Goal: Find specific page/section: Find specific page/section

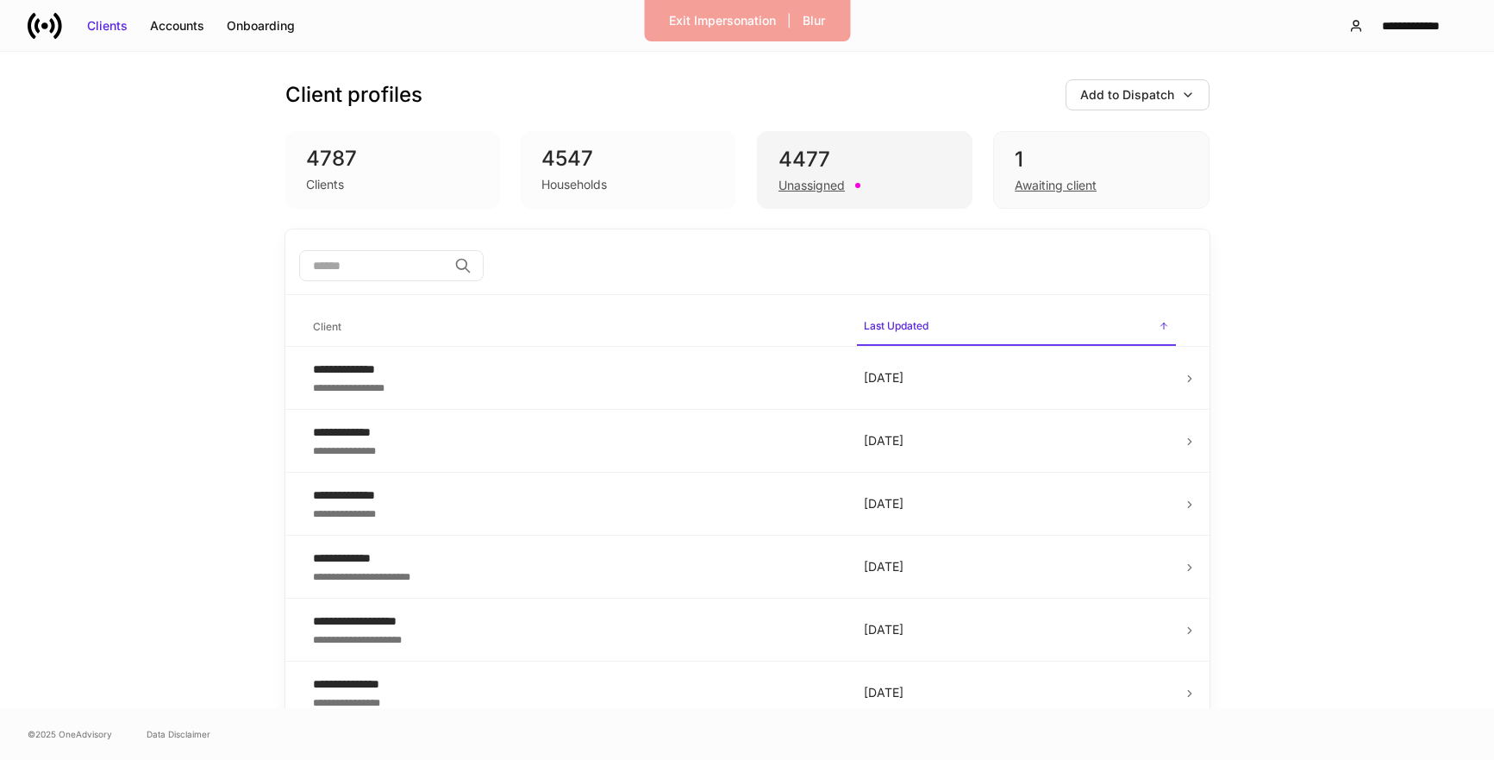
click at [817, 189] on div "Unassigned" at bounding box center [812, 185] width 66 height 17
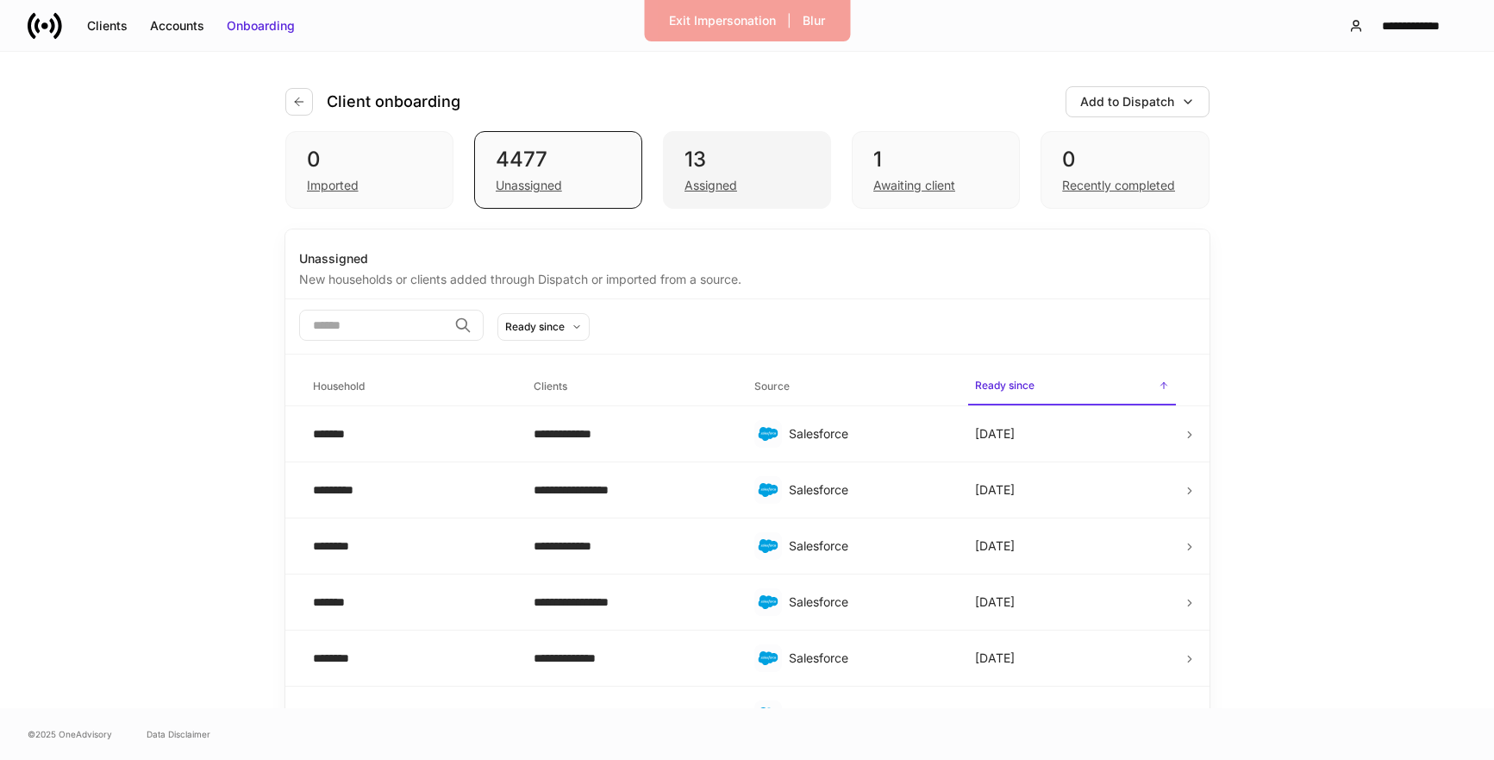
click at [751, 191] on div "Assigned" at bounding box center [747, 183] width 125 height 21
